Goal: Navigation & Orientation: Find specific page/section

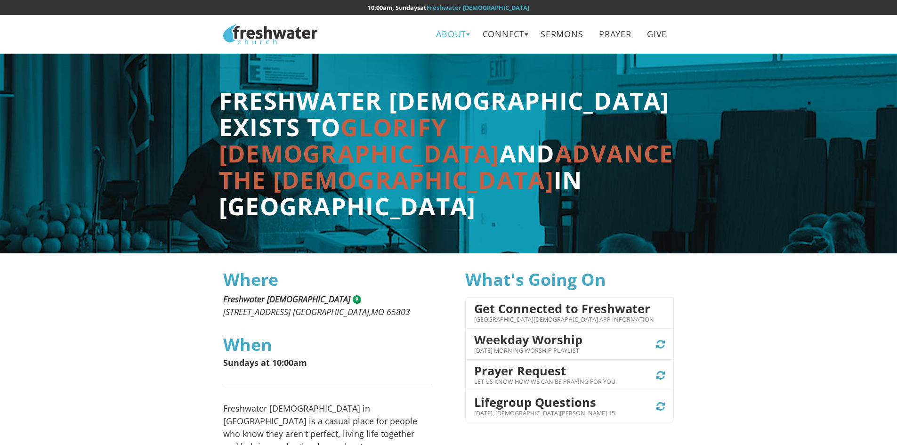
click at [452, 33] on link "About" at bounding box center [451, 34] width 44 height 21
click at [451, 79] on link "Leadership" at bounding box center [455, 74] width 74 height 19
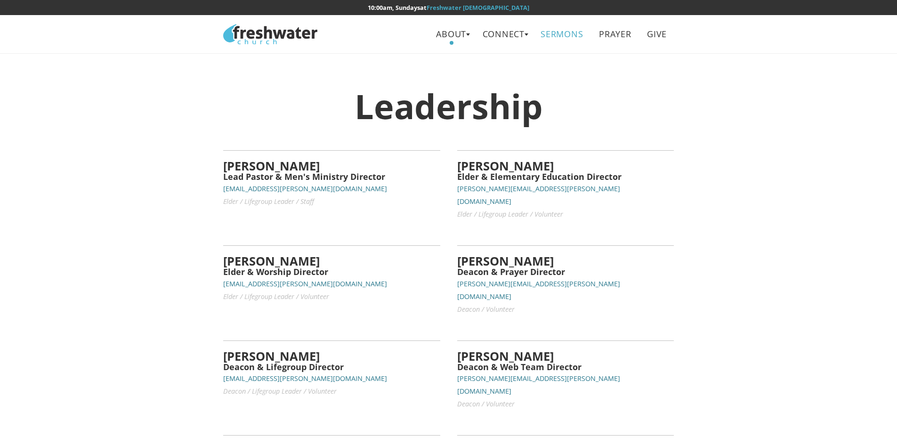
click at [569, 34] on link "Sermons" at bounding box center [562, 34] width 56 height 21
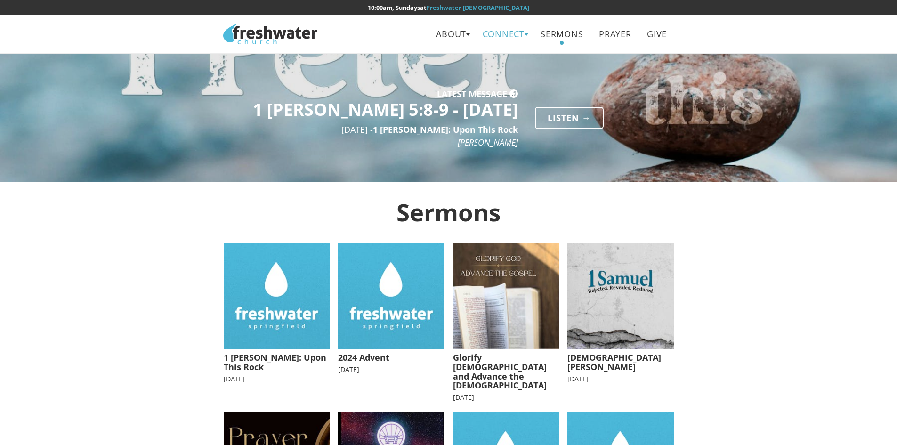
click at [522, 36] on link "Connect" at bounding box center [503, 34] width 56 height 21
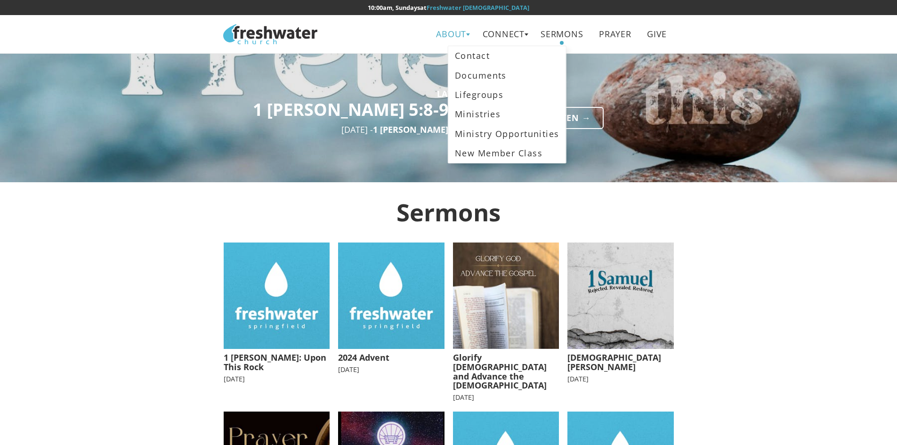
click at [452, 40] on link "About" at bounding box center [451, 34] width 44 height 21
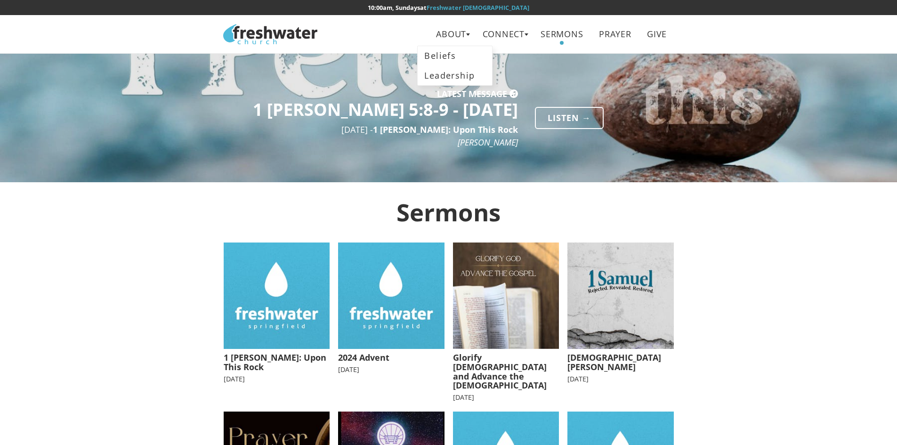
click at [420, 10] on time "10:00am, Sundays" at bounding box center [394, 7] width 52 height 8
